Goal: Check status: Check status

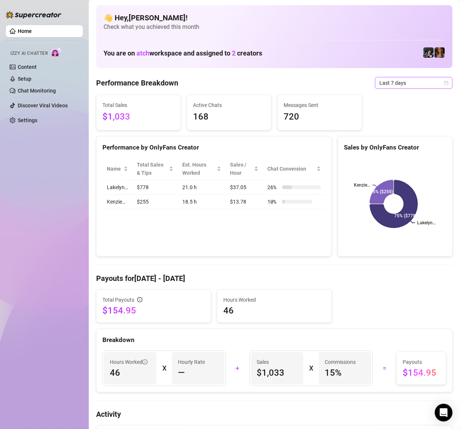
click at [419, 83] on span "Last 7 days" at bounding box center [414, 82] width 69 height 11
drag, startPoint x: 411, startPoint y: 83, endPoint x: 407, endPoint y: 98, distance: 15.3
click at [411, 88] on span "Last 7 days" at bounding box center [414, 82] width 69 height 11
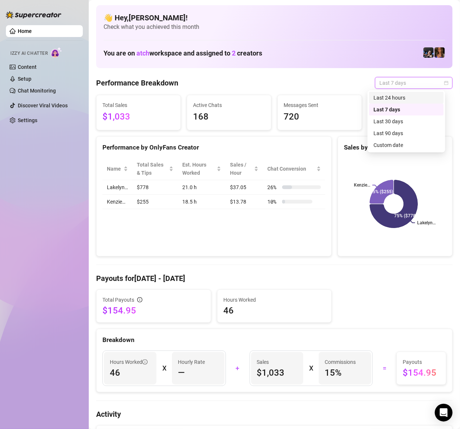
click at [405, 100] on div "Last 24 hours" at bounding box center [407, 98] width 66 height 8
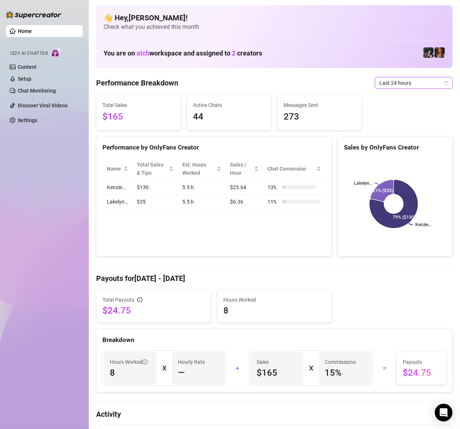
click at [229, 240] on div "Performance by OnlyFans Creator Name Total Sales & Tips Est. Hours Worked Sales…" at bounding box center [214, 196] width 236 height 121
click at [132, 233] on div "Performance by OnlyFans Creator Name Total Sales & Tips Est. Hours Worked Sales…" at bounding box center [214, 196] width 236 height 121
